Goal: Complete application form

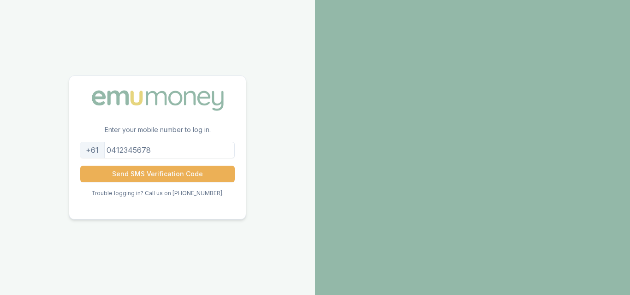
drag, startPoint x: 189, startPoint y: 149, endPoint x: 19, endPoint y: 148, distance: 170.1
click at [19, 148] on div "Enter your mobile number to log in. +61 Send SMS Verification Code Trouble logg…" at bounding box center [157, 147] width 315 height 295
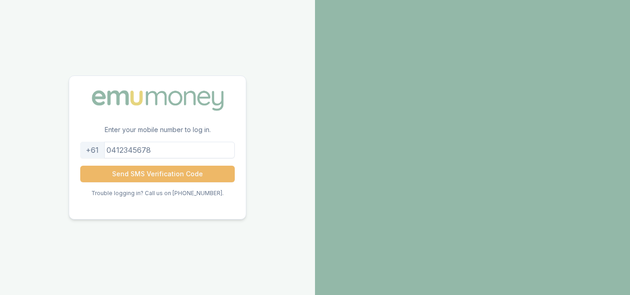
type input "0432279921"
click at [172, 177] on button "Send SMS Verification Code" at bounding box center [157, 174] width 154 height 17
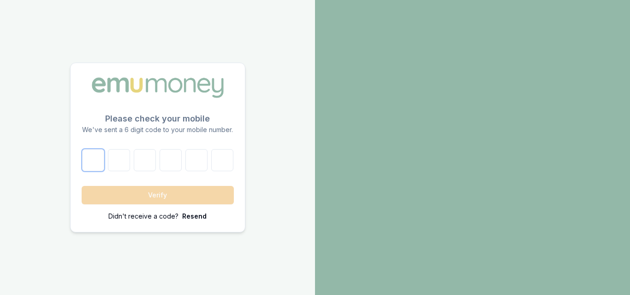
click at [94, 166] on input "number" at bounding box center [93, 160] width 22 height 22
type input "2"
type input "0"
type input "9"
type input "4"
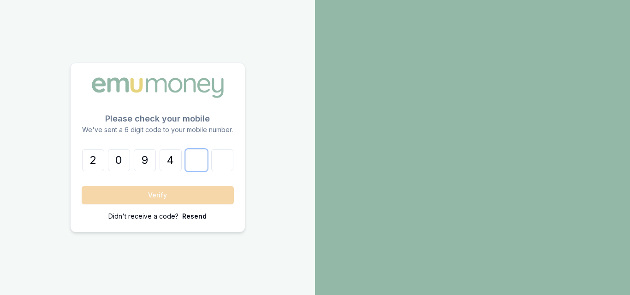
type input "1"
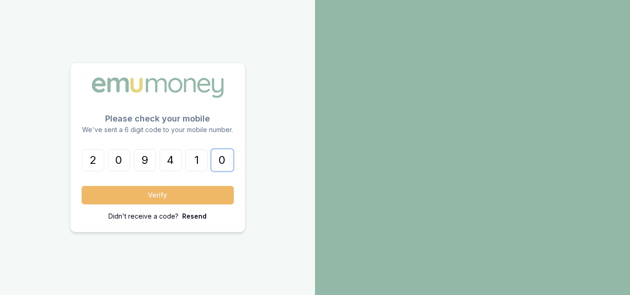
type input "0"
click at [112, 197] on button "Verify" at bounding box center [158, 195] width 152 height 18
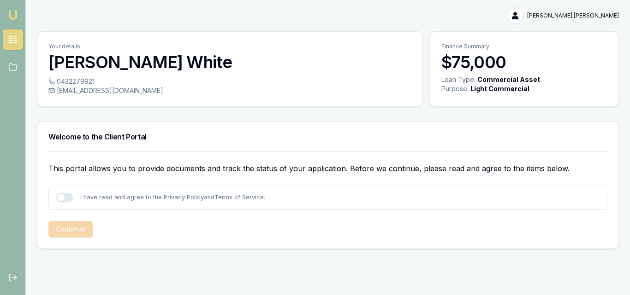
click at [64, 195] on button "button" at bounding box center [64, 197] width 17 height 9
checkbox input "true"
click at [78, 223] on button "Continue" at bounding box center [70, 229] width 44 height 17
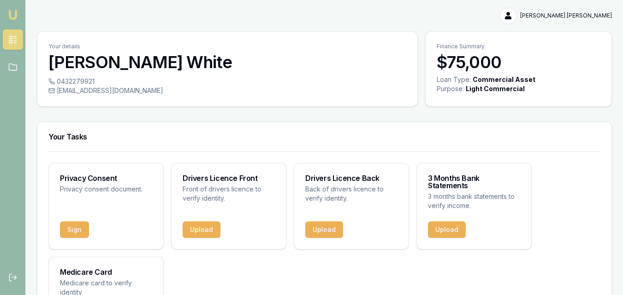
scroll to position [46, 0]
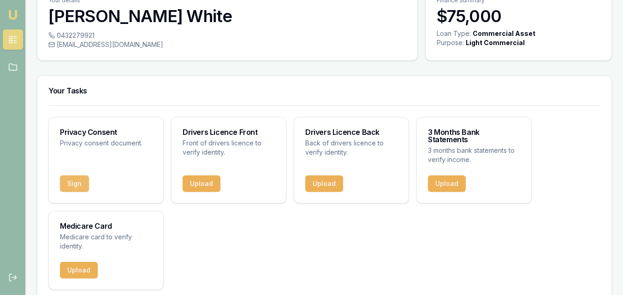
click at [84, 177] on button "Sign" at bounding box center [74, 184] width 29 height 17
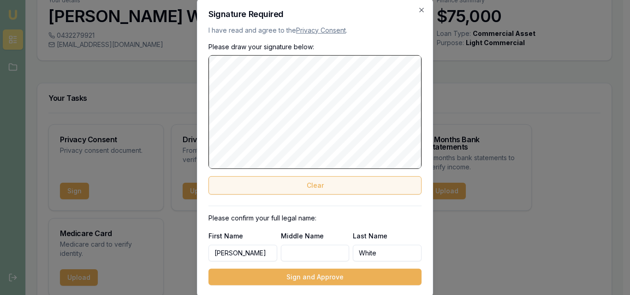
click at [307, 180] on button "Clear" at bounding box center [314, 186] width 213 height 18
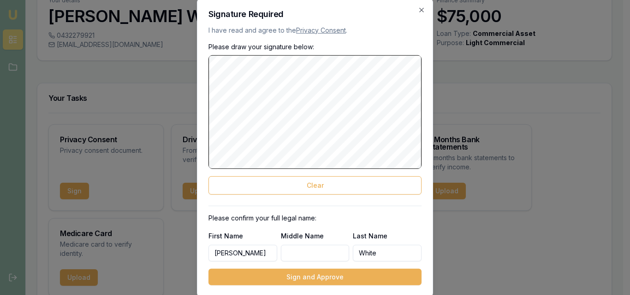
click at [327, 196] on div "Please draw your signature below: Clear Please confirm your full legal name: Fi…" at bounding box center [314, 163] width 213 height 243
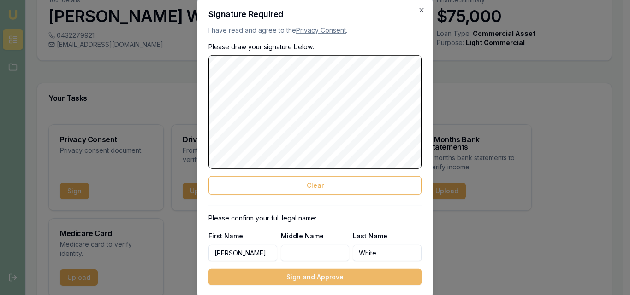
click at [332, 279] on button "Sign and Approve" at bounding box center [314, 277] width 213 height 17
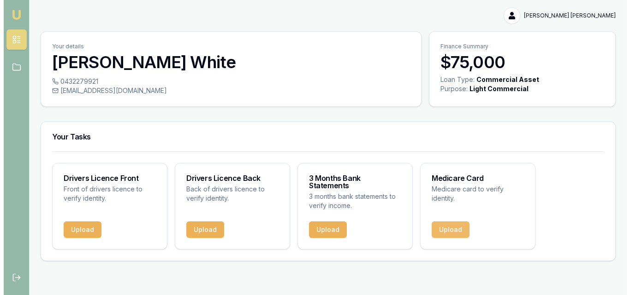
scroll to position [0, 0]
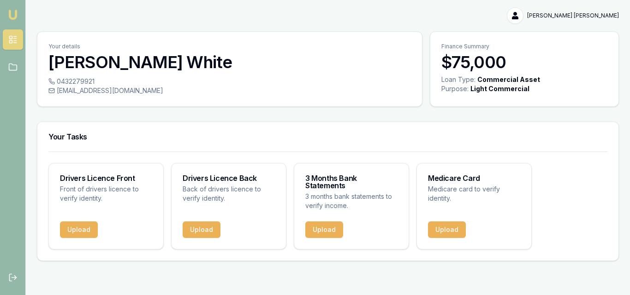
click at [19, 16] on link "Emu Broker" at bounding box center [13, 14] width 15 height 15
